Goal: Contribute content: Add original content to the website for others to see

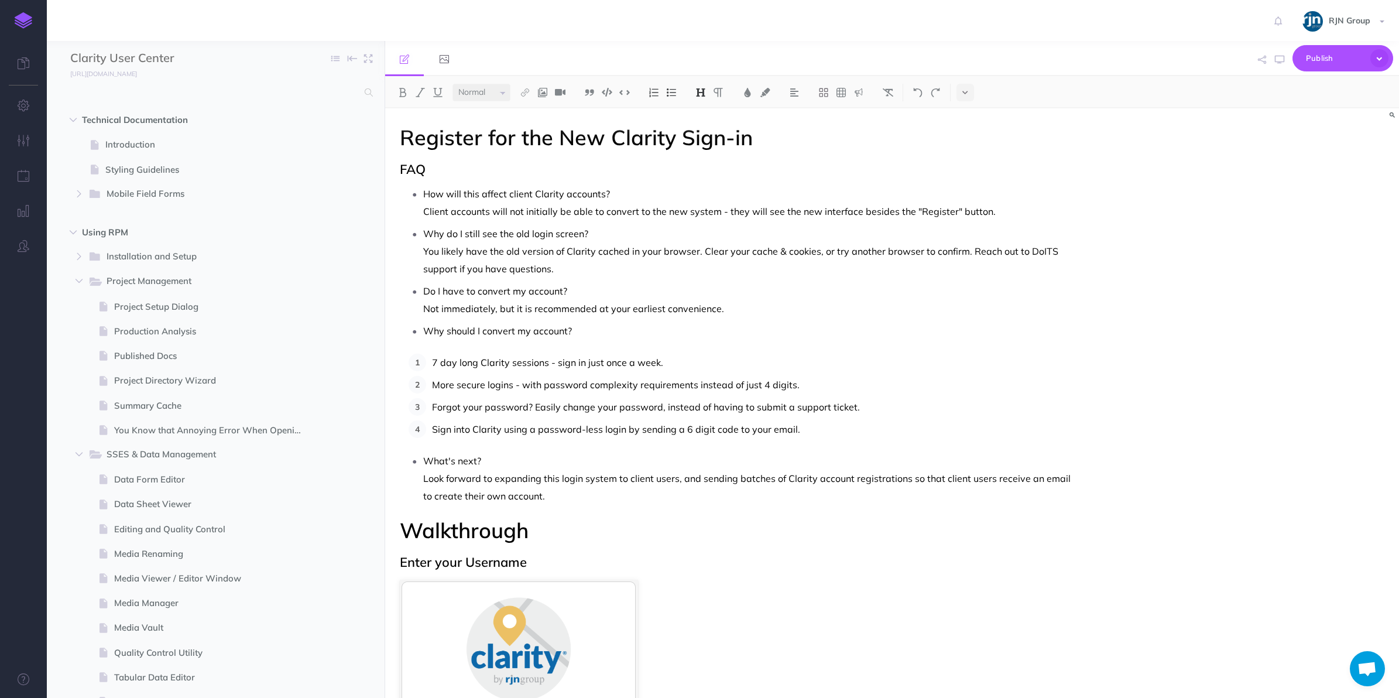
select select "null"
click at [21, 28] on img at bounding box center [24, 20] width 18 height 16
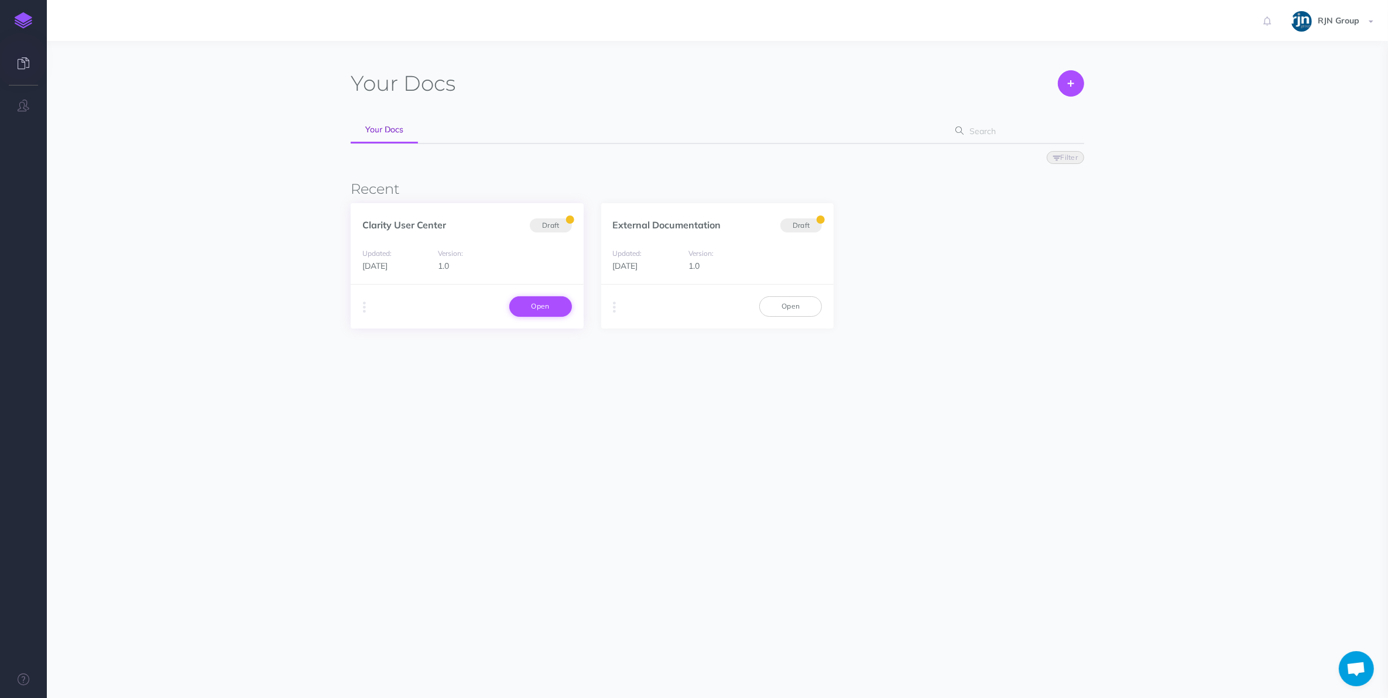
click at [546, 304] on link "Open" at bounding box center [540, 306] width 63 height 20
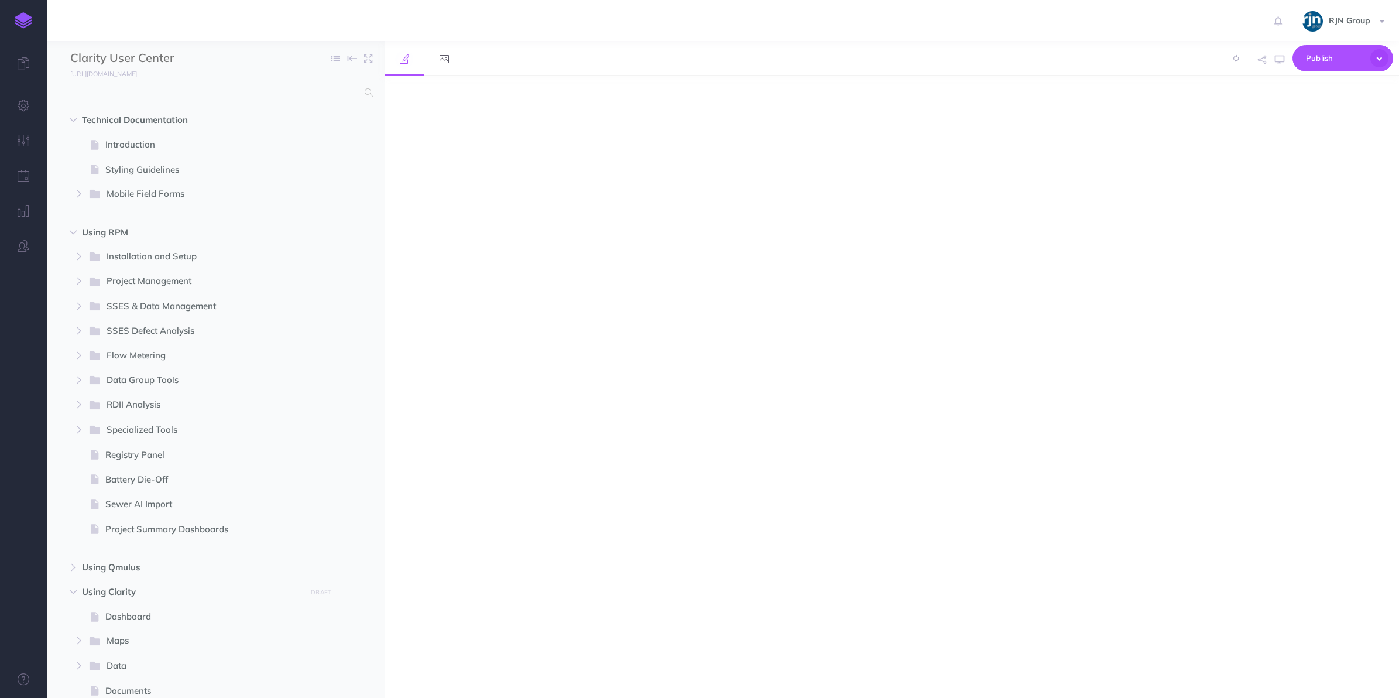
select select "null"
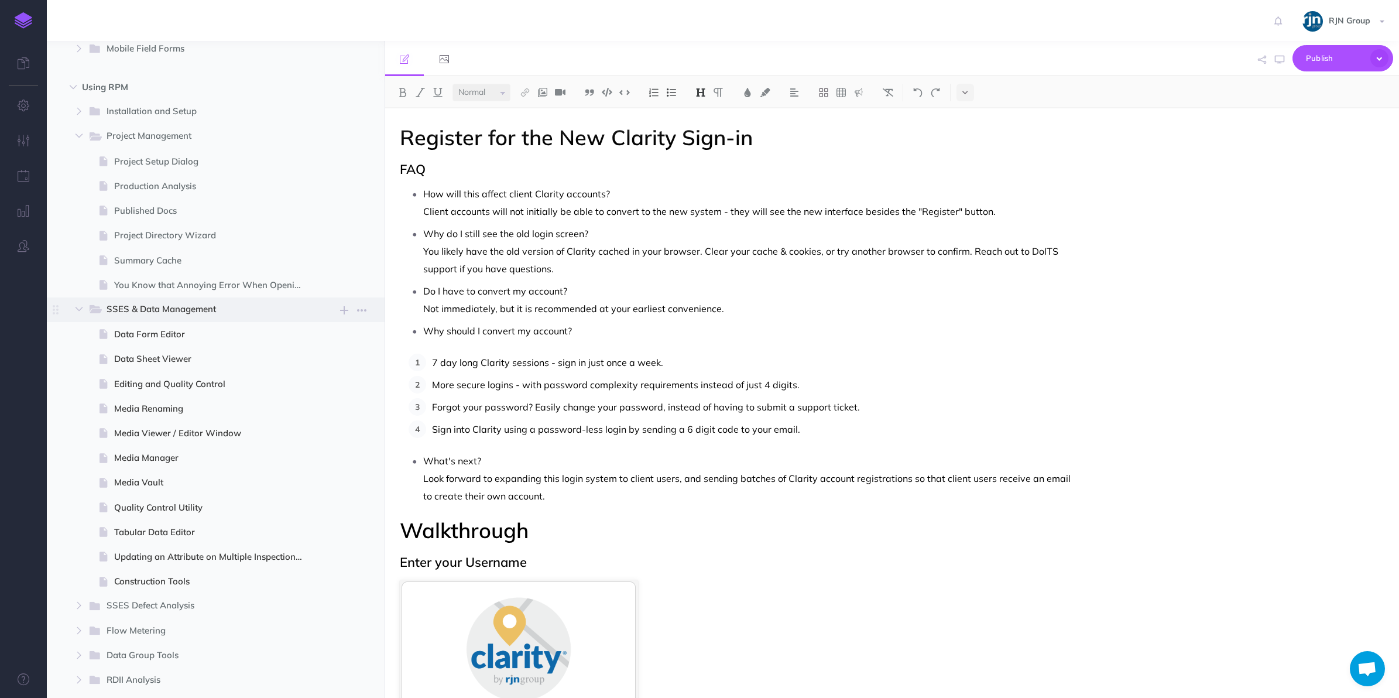
scroll to position [146, 0]
click at [187, 227] on span "Project Directory Wizard" at bounding box center [214, 234] width 200 height 14
select select "null"
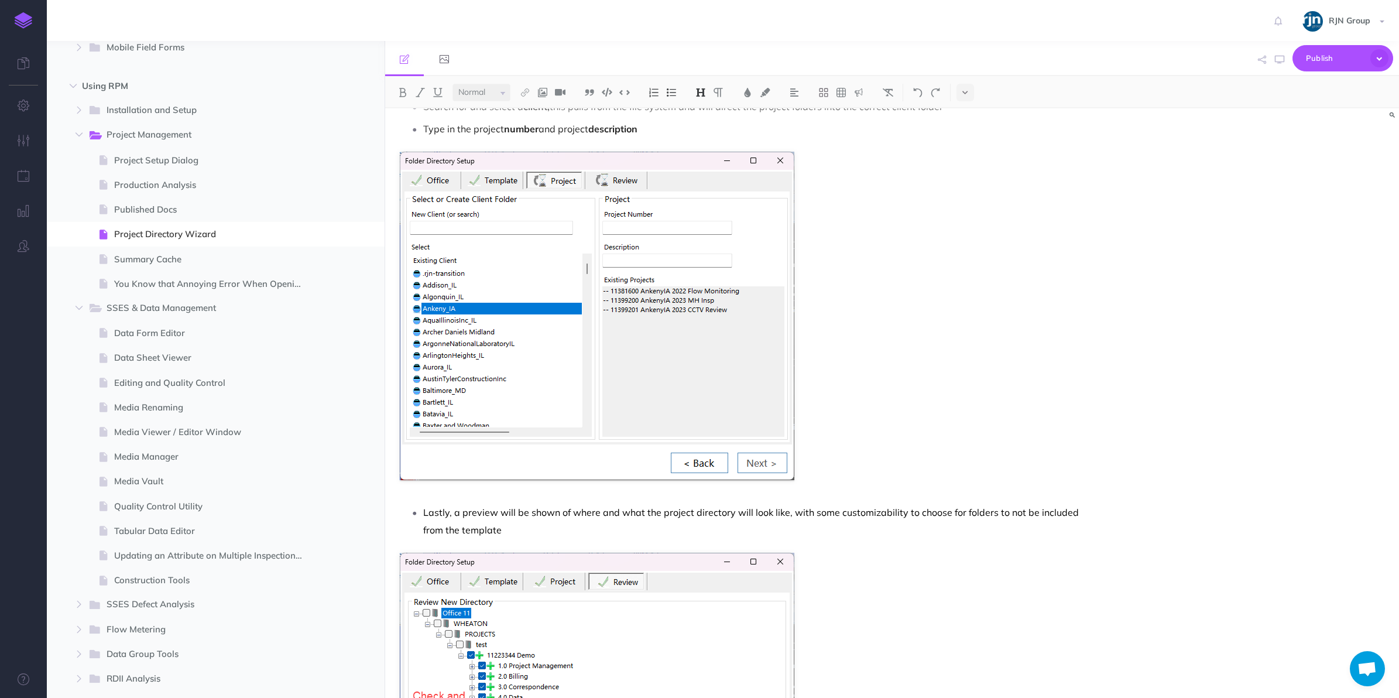
scroll to position [1171, 0]
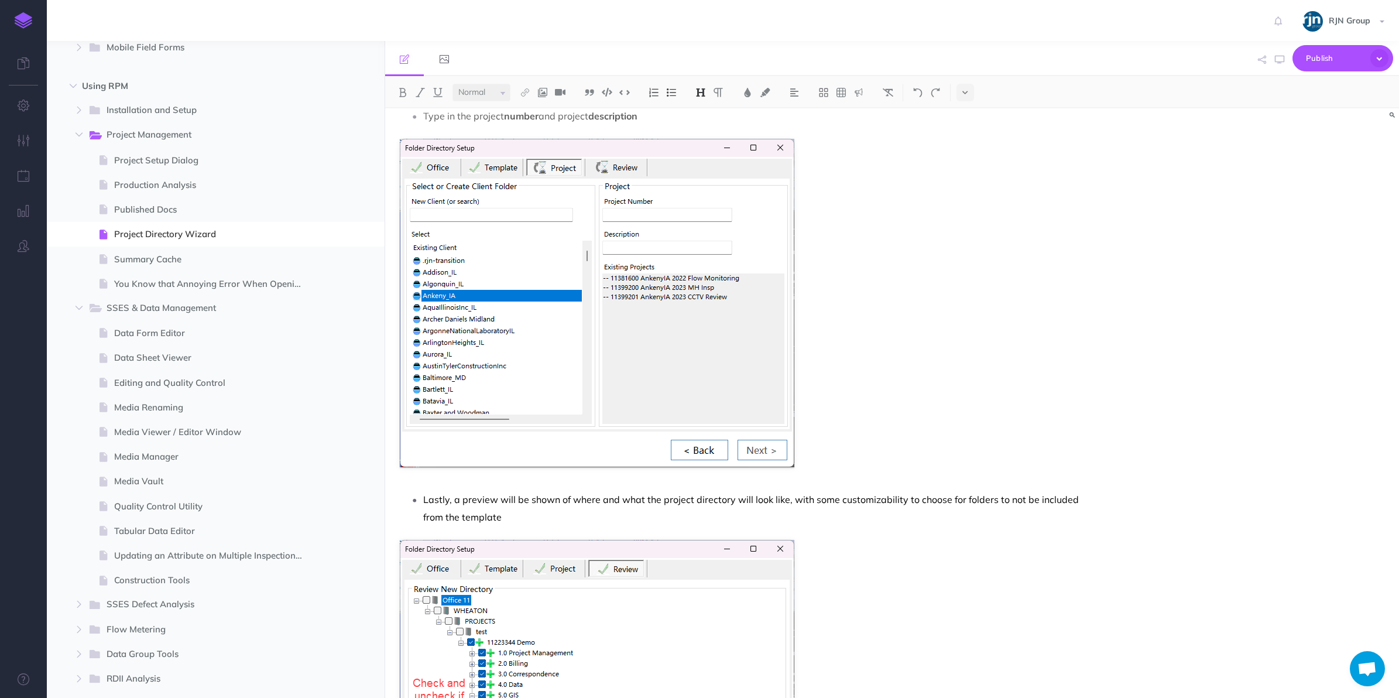
click at [1002, 252] on figure at bounding box center [740, 303] width 681 height 328
click at [826, 467] on figure at bounding box center [740, 303] width 681 height 328
click at [824, 467] on figure at bounding box center [740, 303] width 681 height 328
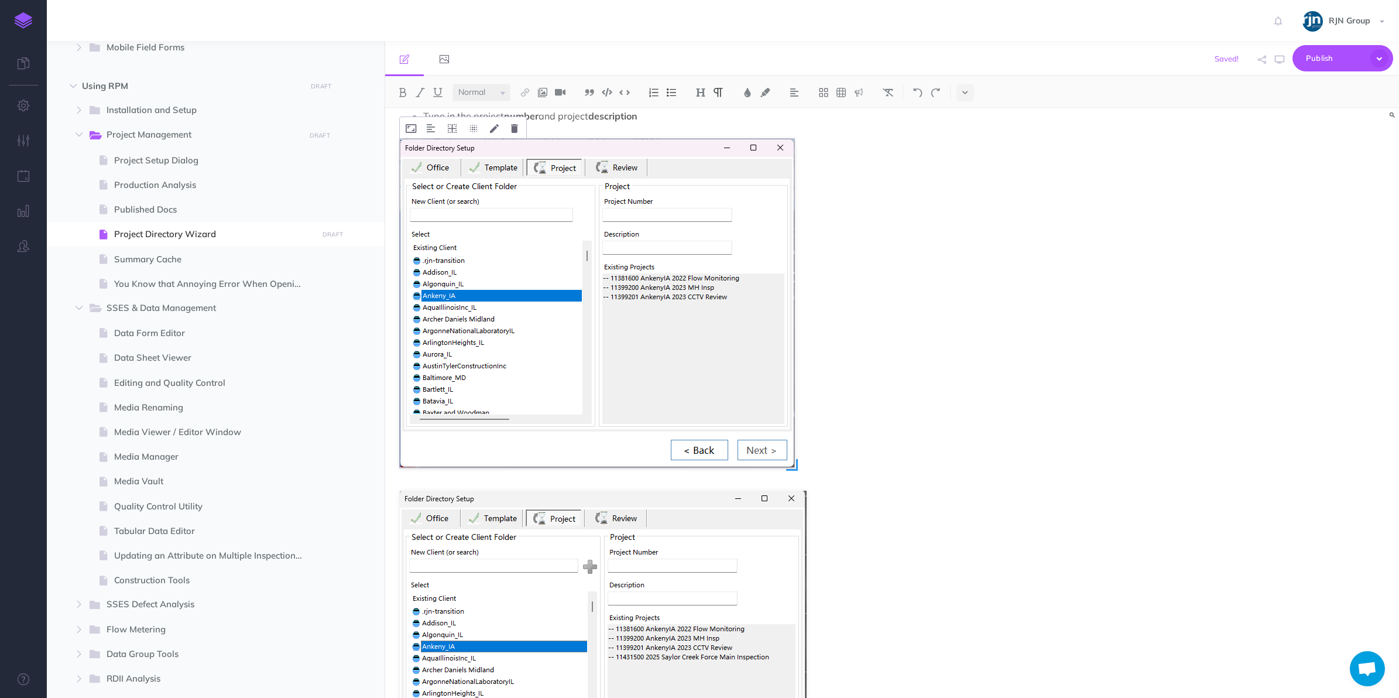
click at [737, 356] on img at bounding box center [597, 303] width 395 height 328
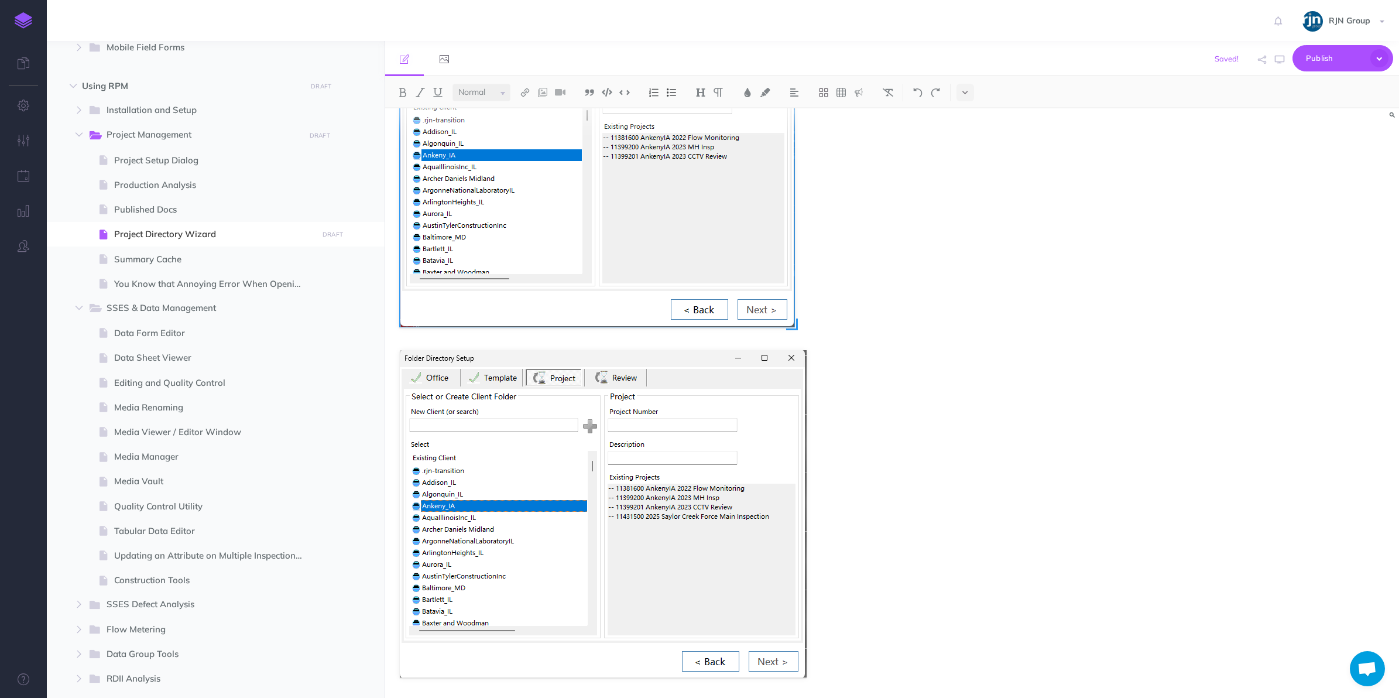
scroll to position [1317, 0]
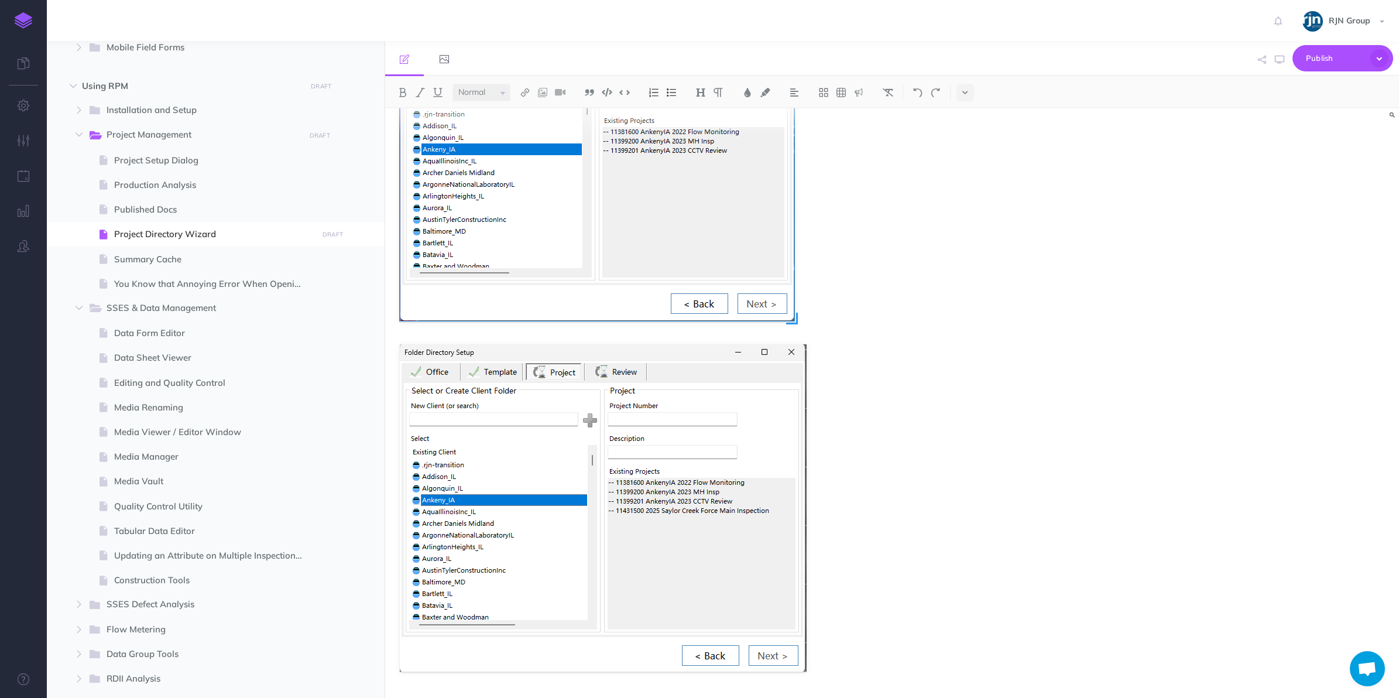
click at [558, 215] on img at bounding box center [597, 156] width 395 height 328
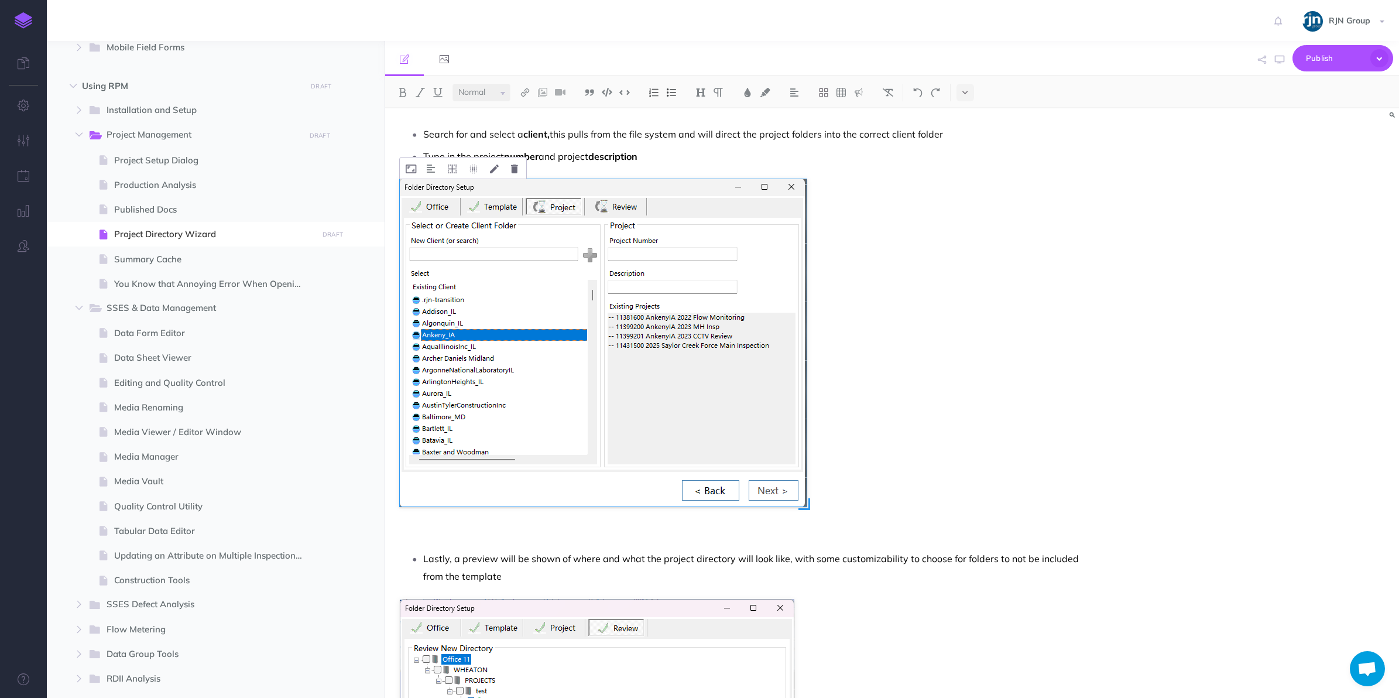
scroll to position [979, 0]
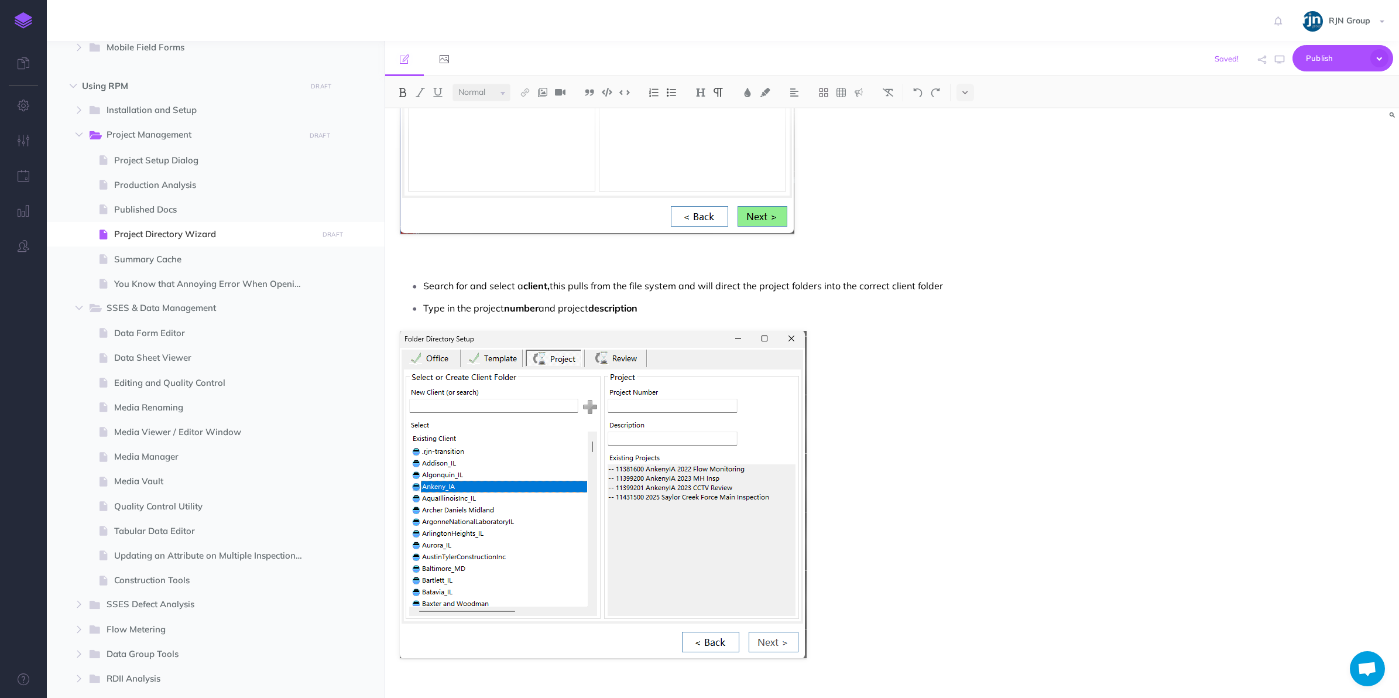
click at [672, 303] on p "Type in the project number and project description" at bounding box center [751, 308] width 657 height 18
click at [979, 282] on p "Search for and select a client, this pulls from the file system and will direct…" at bounding box center [751, 286] width 657 height 18
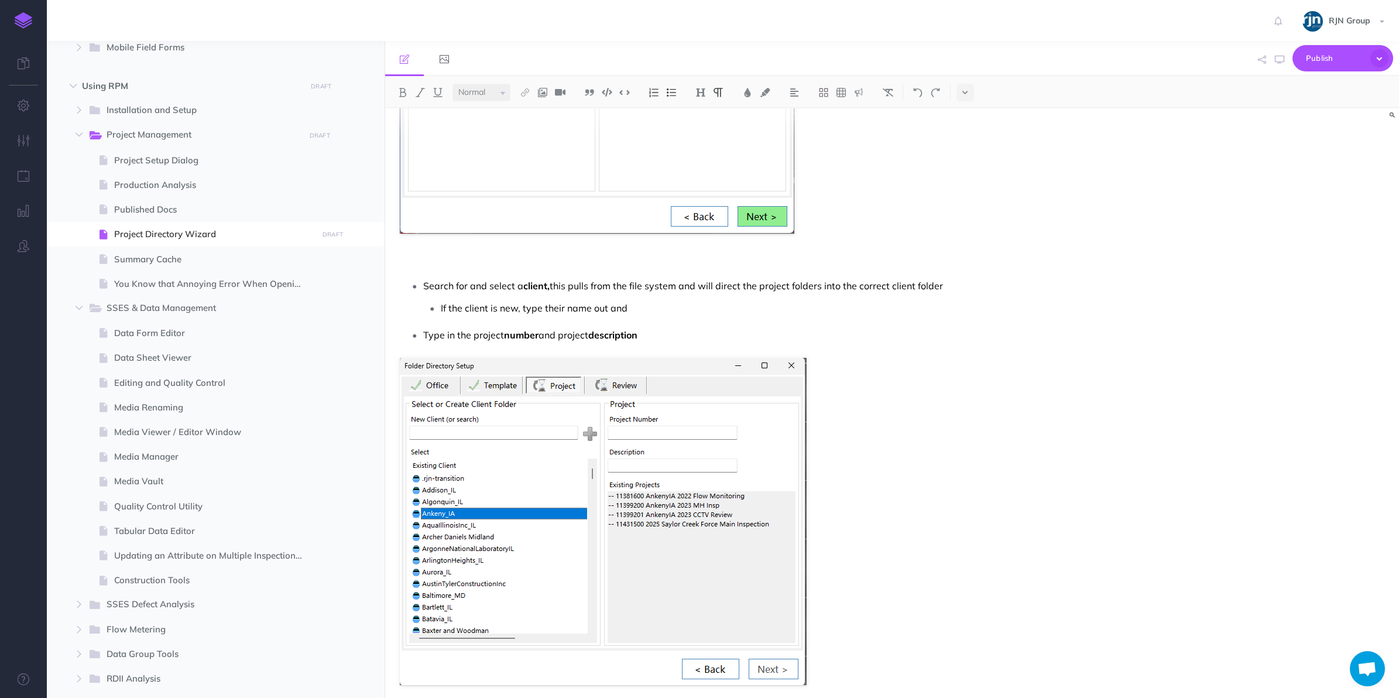
click at [671, 294] on p "Search for and select a client, this pulls from the file system and will direct…" at bounding box center [751, 286] width 657 height 18
click at [653, 308] on p "If the client is new, type their name out and" at bounding box center [761, 308] width 640 height 18
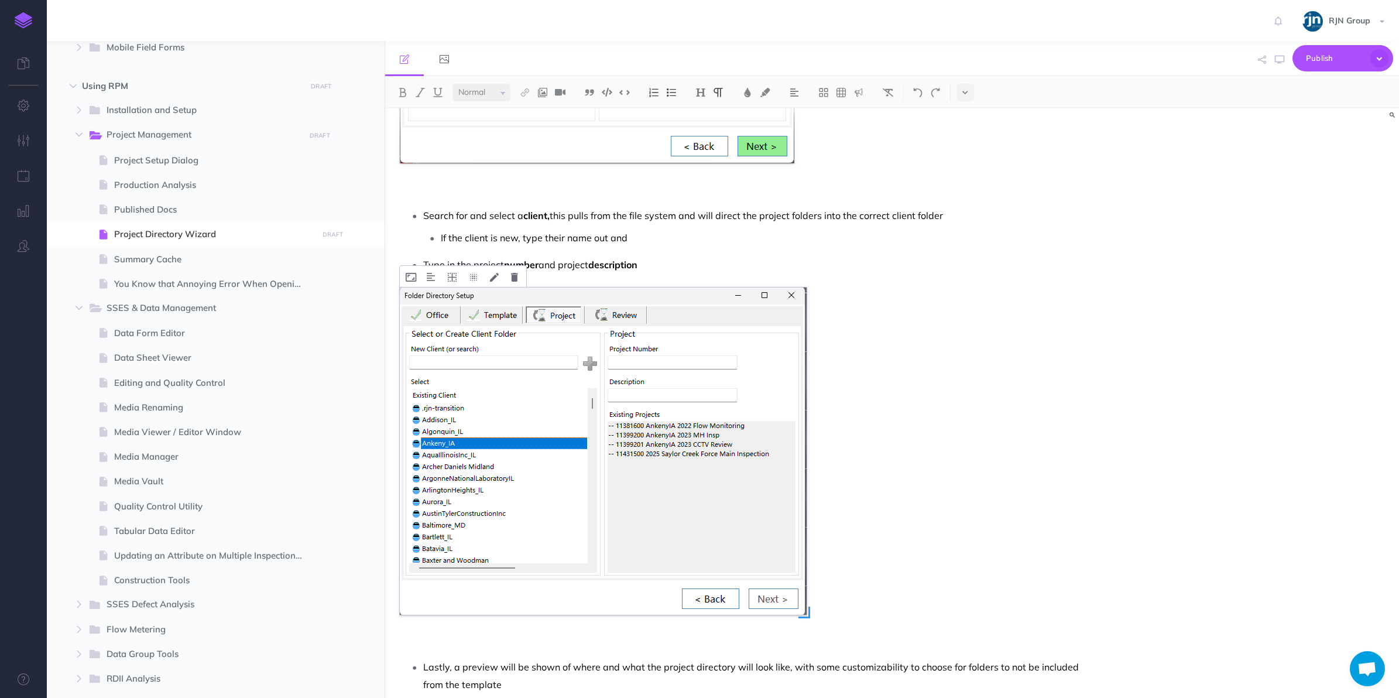
scroll to position [1052, 0]
click at [628, 228] on p "If the client is new, type their name out and" at bounding box center [761, 235] width 640 height 18
drag, startPoint x: 622, startPoint y: 230, endPoint x: 707, endPoint y: 269, distance: 93.8
click at [622, 230] on p "If the client is new, type their name out and" at bounding box center [761, 235] width 640 height 18
click at [653, 233] on p "If the client is new, type their name out and" at bounding box center [761, 235] width 640 height 18
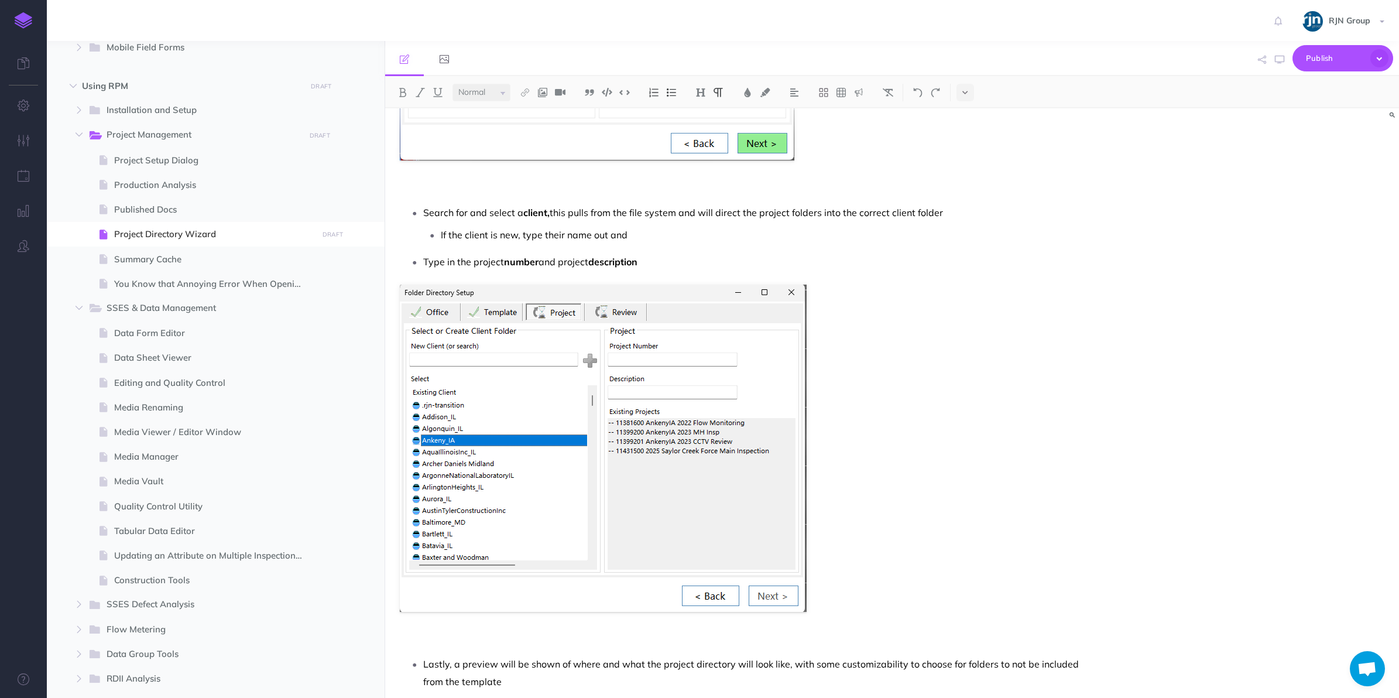
click at [644, 226] on p "If the client is new, type their name out and" at bounding box center [761, 235] width 640 height 18
click at [1345, 53] on span "Publish" at bounding box center [1335, 58] width 59 height 18
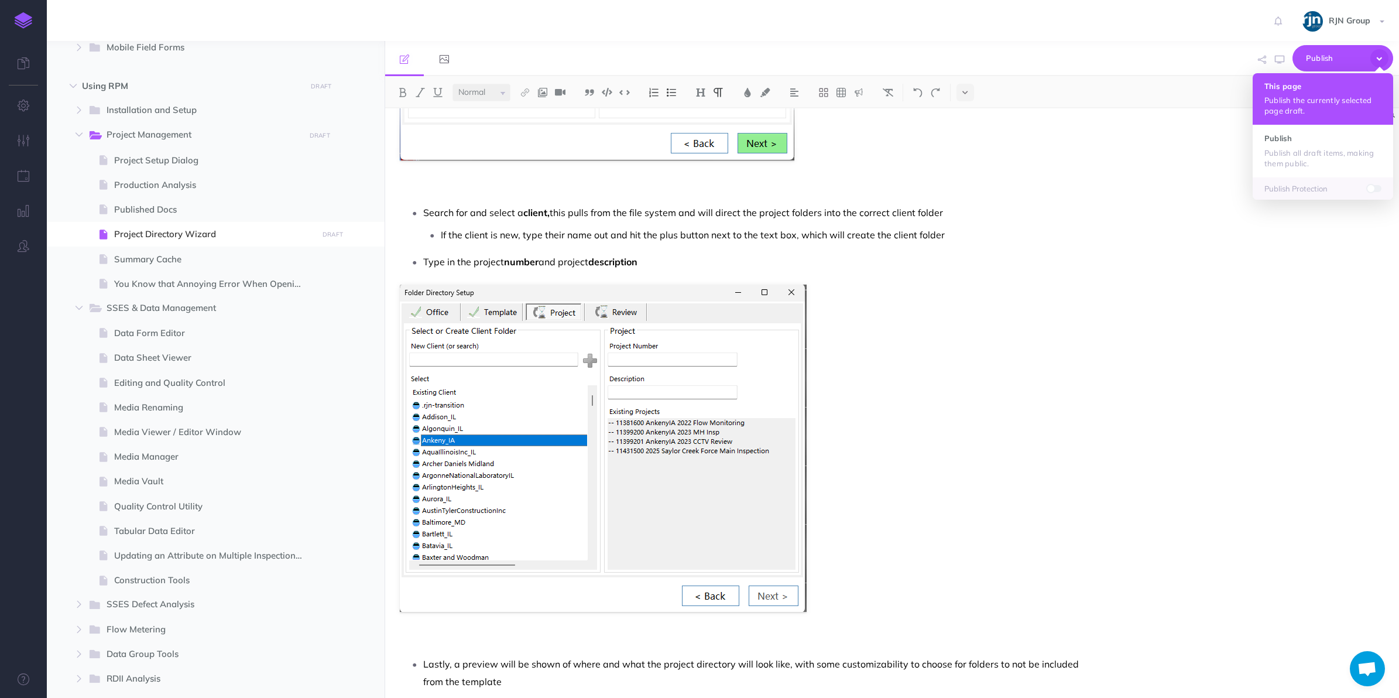
click at [1314, 107] on p "Publish the currently selected page draft." at bounding box center [1323, 105] width 117 height 21
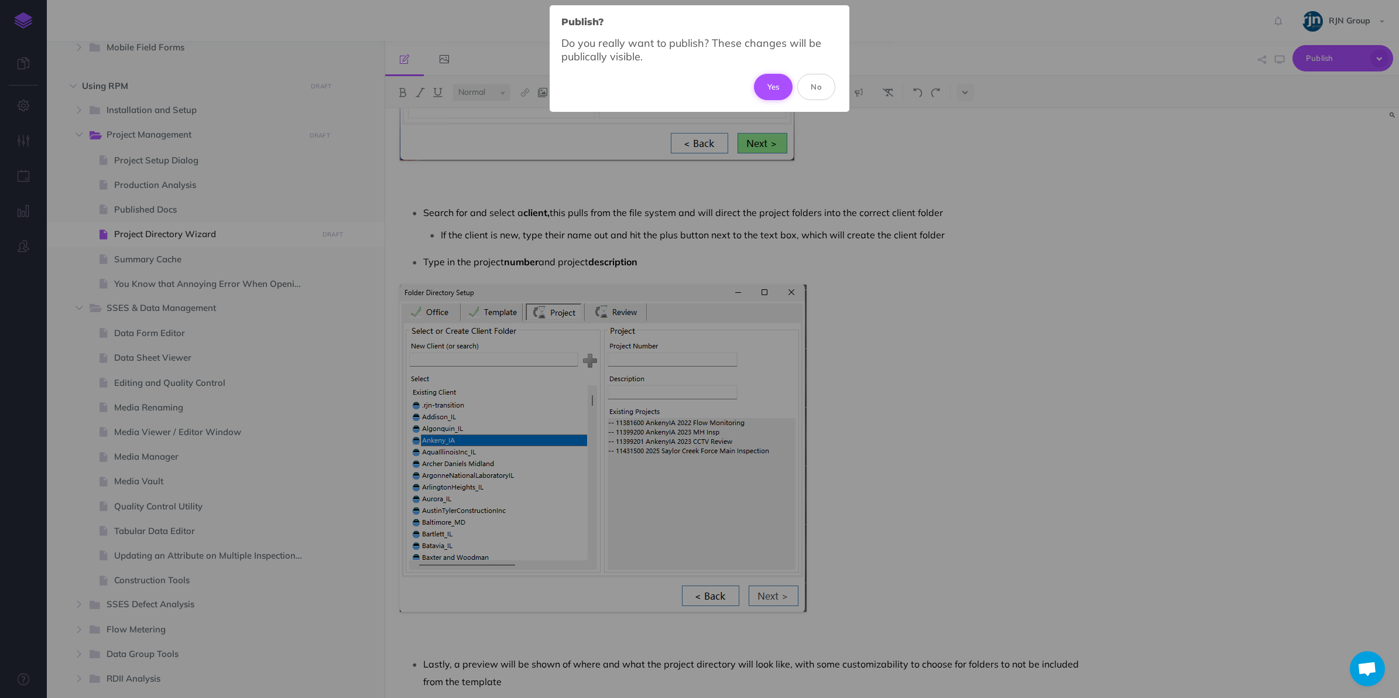
click at [764, 84] on button "Yes" at bounding box center [773, 87] width 39 height 26
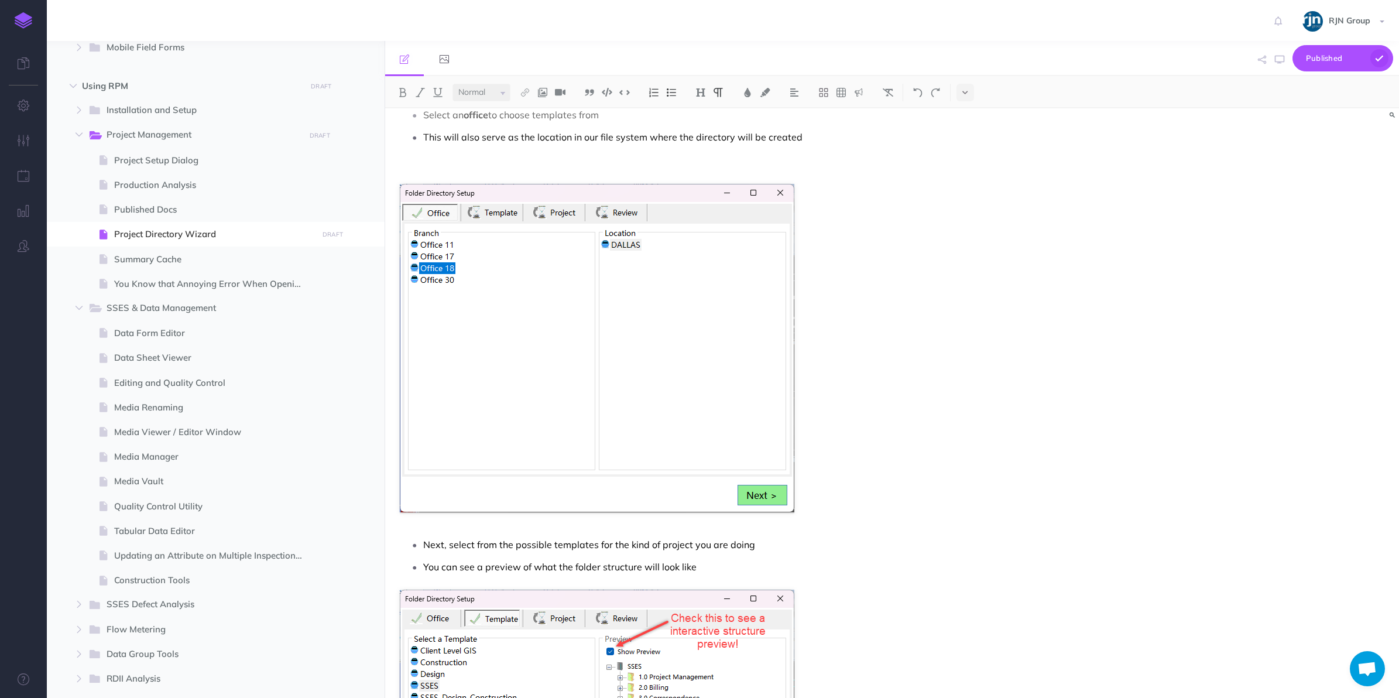
scroll to position [393, 0]
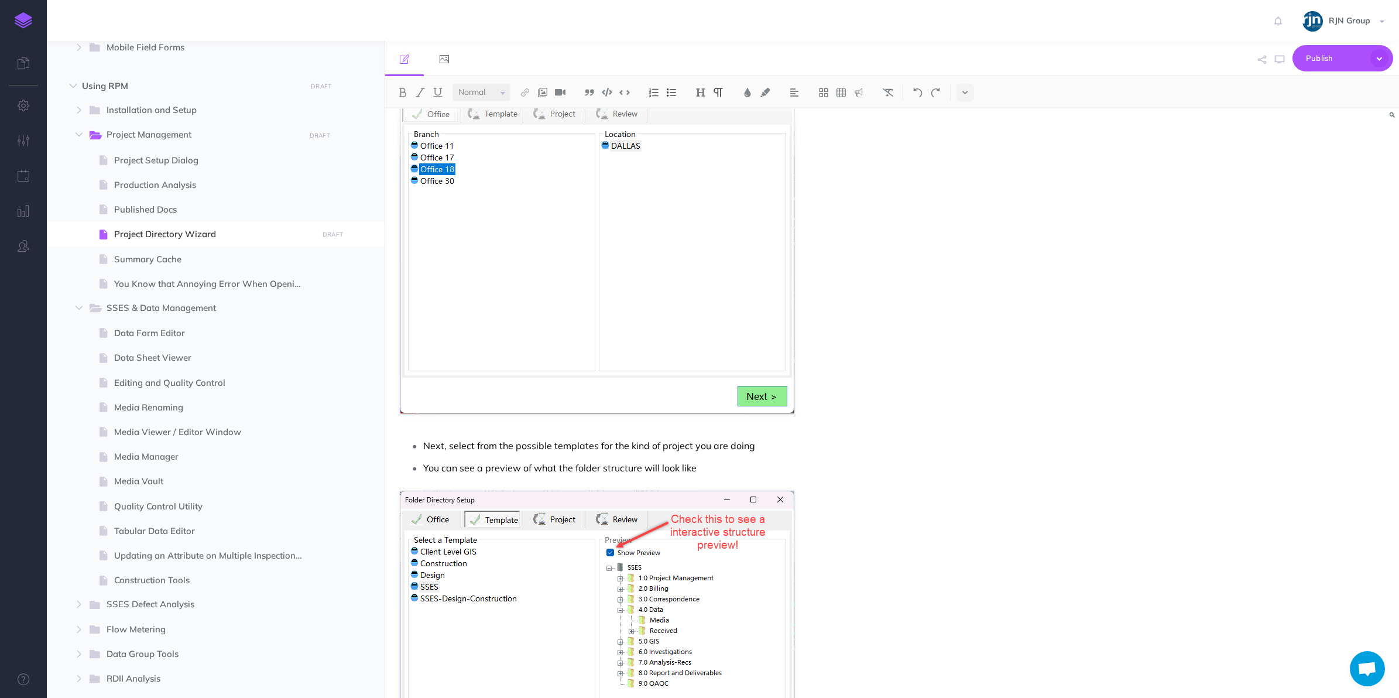
click at [742, 446] on p "Next, select from the possible templates for the kind of project you are doing" at bounding box center [751, 446] width 657 height 18
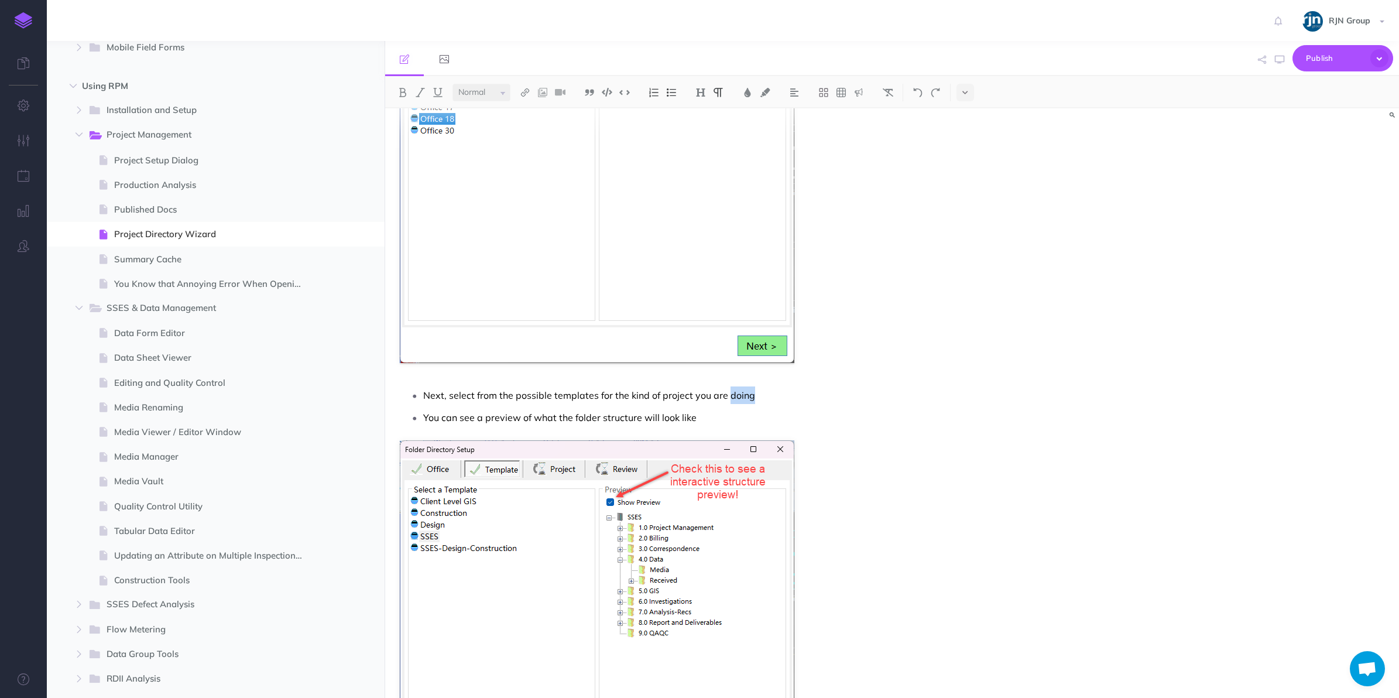
scroll to position [467, 0]
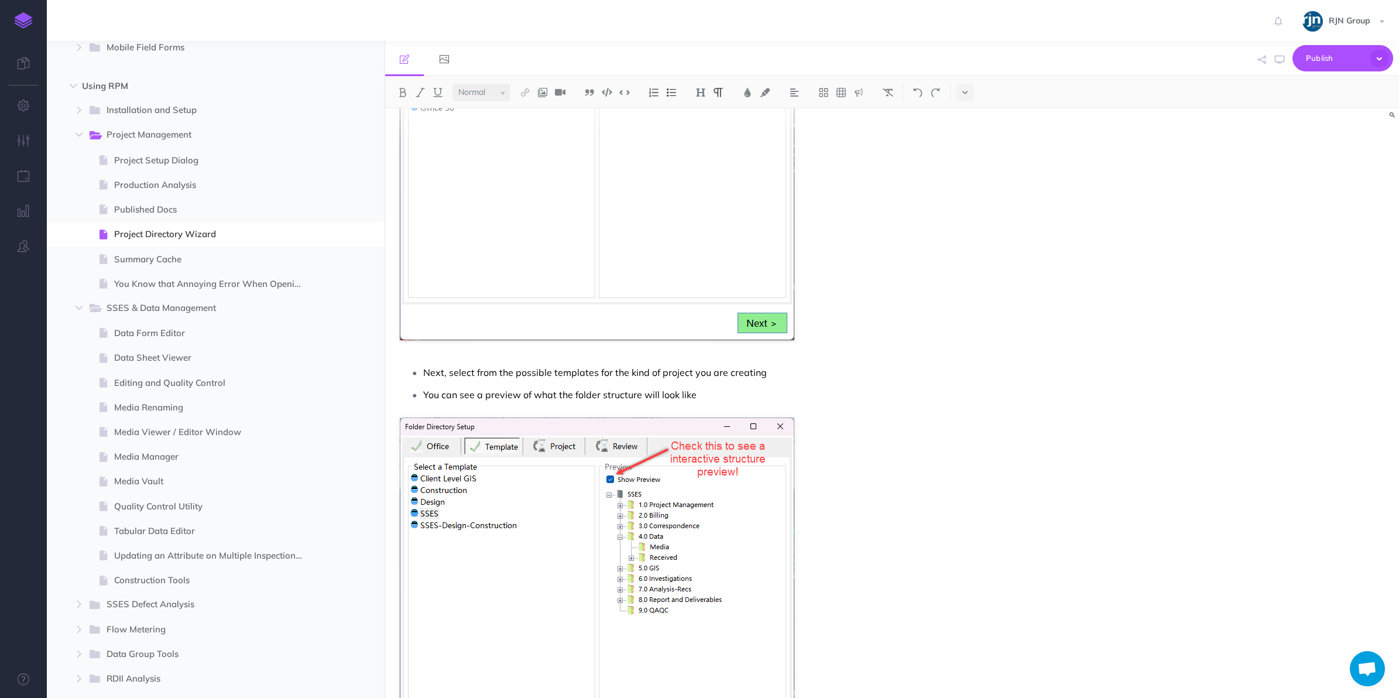
click at [748, 374] on p "Next, select from the possible templates for the kind of project you are creati…" at bounding box center [751, 373] width 657 height 18
click at [789, 375] on p "Next, select from the possible templates for the kind of project you are creati…" at bounding box center [751, 373] width 657 height 18
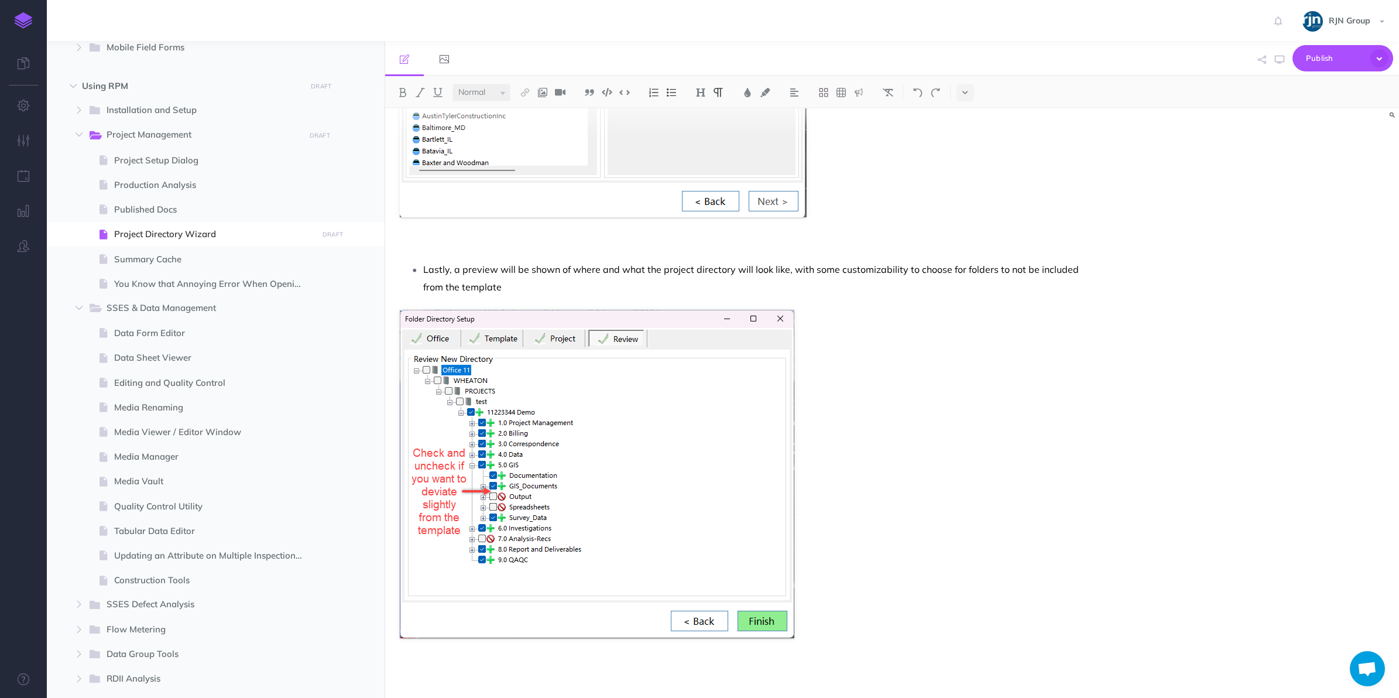
scroll to position [1447, 0]
click at [1318, 60] on span "Publish" at bounding box center [1335, 58] width 59 height 18
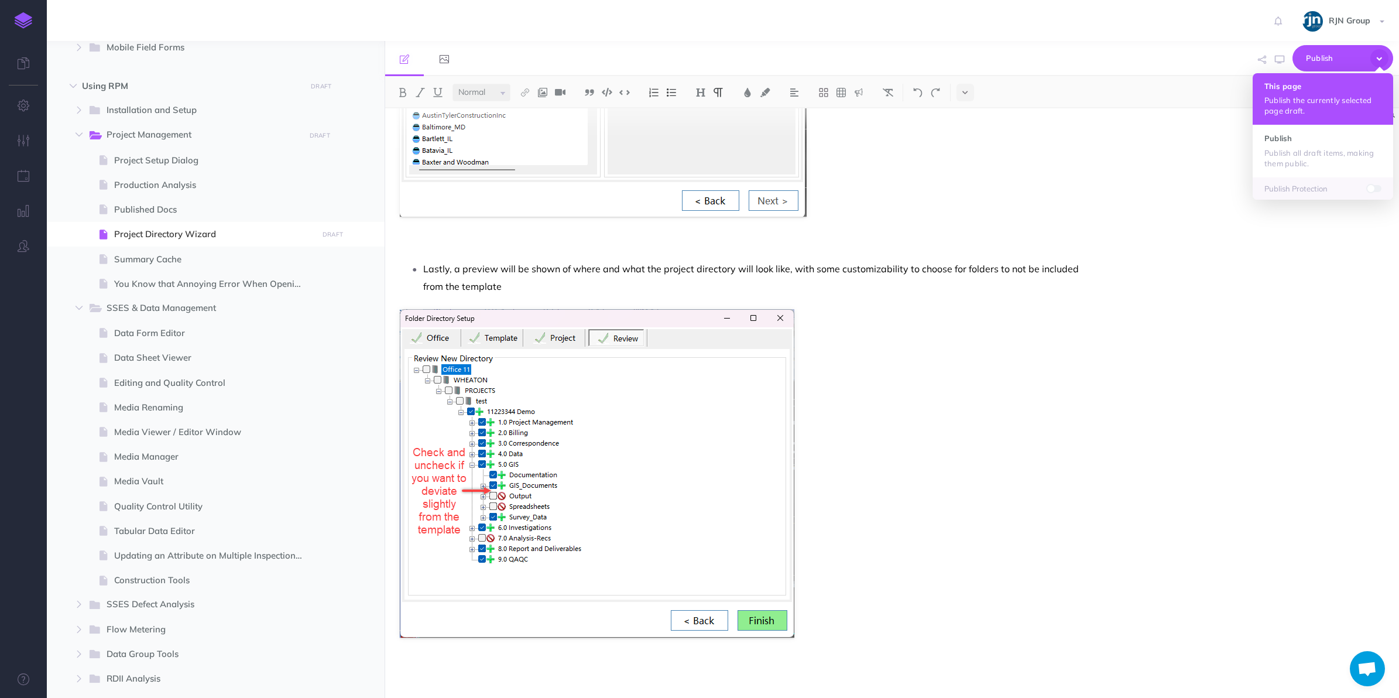
click at [1301, 113] on p "Publish the currently selected page draft." at bounding box center [1323, 105] width 117 height 21
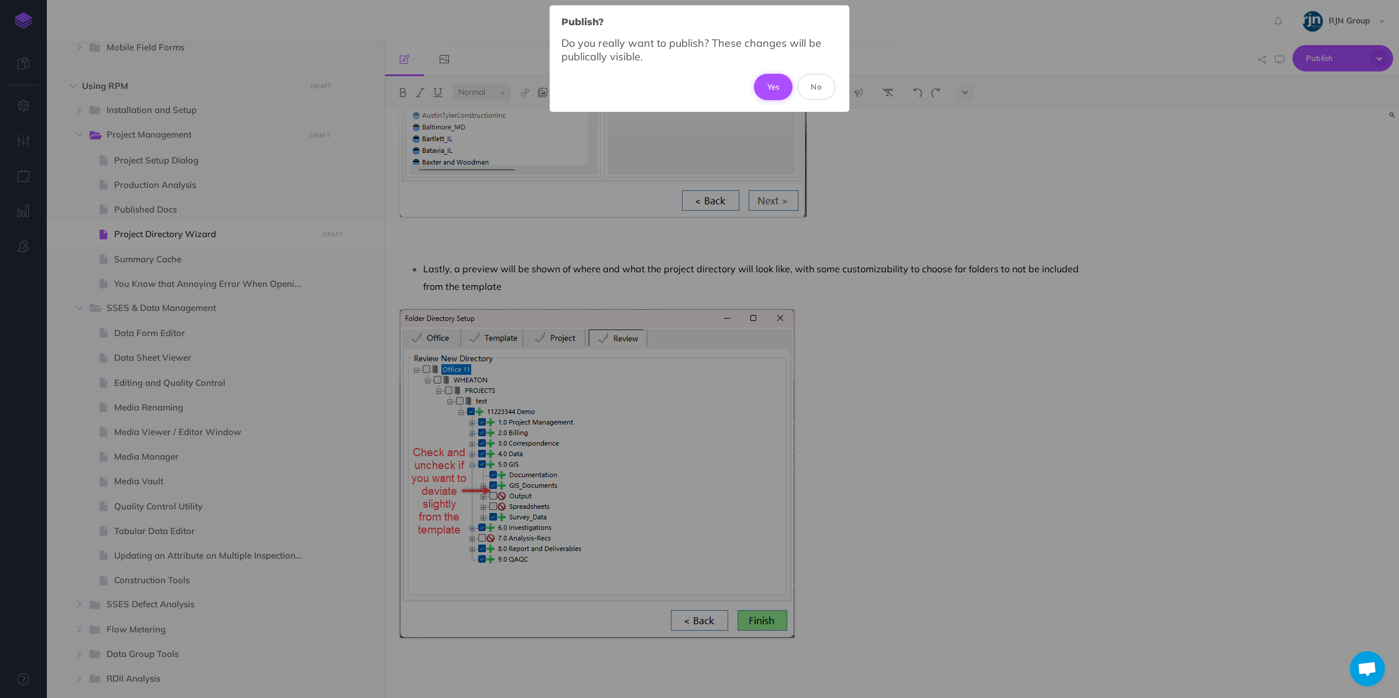
click at [768, 85] on button "Yes" at bounding box center [773, 87] width 39 height 26
